Goal: Find specific page/section: Find specific page/section

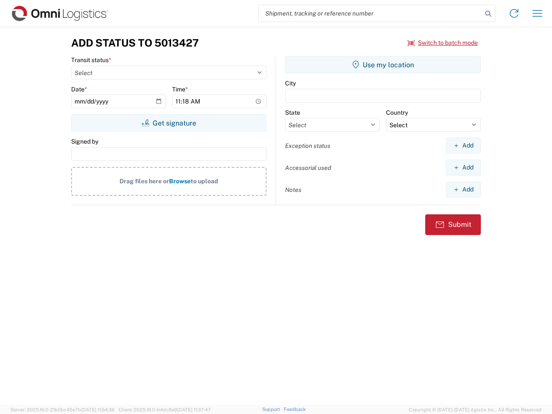
click at [370, 13] on input "search" at bounding box center [370, 13] width 223 height 16
click at [488, 14] on icon at bounding box center [488, 14] width 12 height 12
click at [514, 13] on icon at bounding box center [514, 13] width 14 height 14
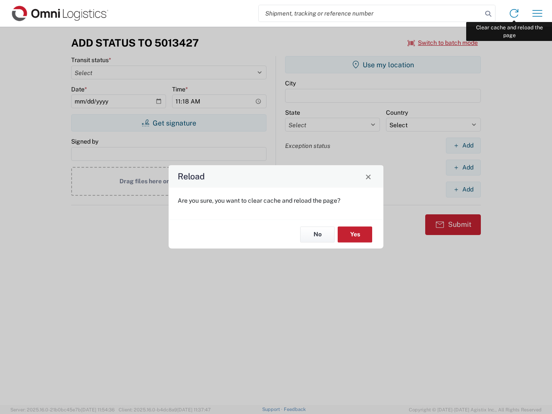
click at [537, 13] on div "Reload Are you sure, you want to clear cache and reload the page? No Yes" at bounding box center [276, 207] width 552 height 414
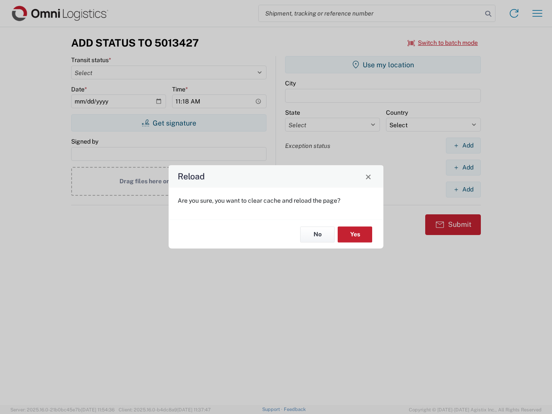
click at [443, 43] on div "Reload Are you sure, you want to clear cache and reload the page? No Yes" at bounding box center [276, 207] width 552 height 414
click at [168, 123] on div "Reload Are you sure, you want to clear cache and reload the page? No Yes" at bounding box center [276, 207] width 552 height 414
click at [383, 65] on div "Reload Are you sure, you want to clear cache and reload the page? No Yes" at bounding box center [276, 207] width 552 height 414
click at [463, 145] on div "Reload Are you sure, you want to clear cache and reload the page? No Yes" at bounding box center [276, 207] width 552 height 414
click at [463, 167] on div "Reload Are you sure, you want to clear cache and reload the page? No Yes" at bounding box center [276, 207] width 552 height 414
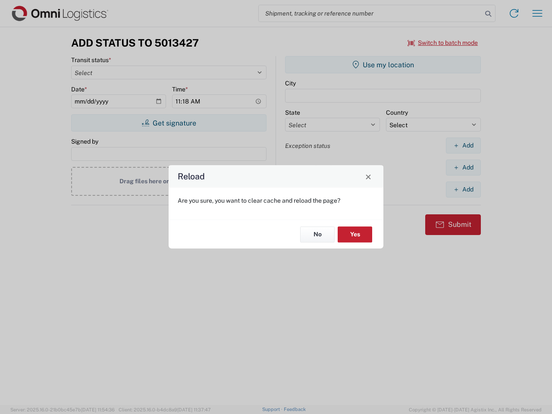
click at [463, 189] on div "Reload Are you sure, you want to clear cache and reload the page? No Yes" at bounding box center [276, 207] width 552 height 414
